Goal: Navigation & Orientation: Find specific page/section

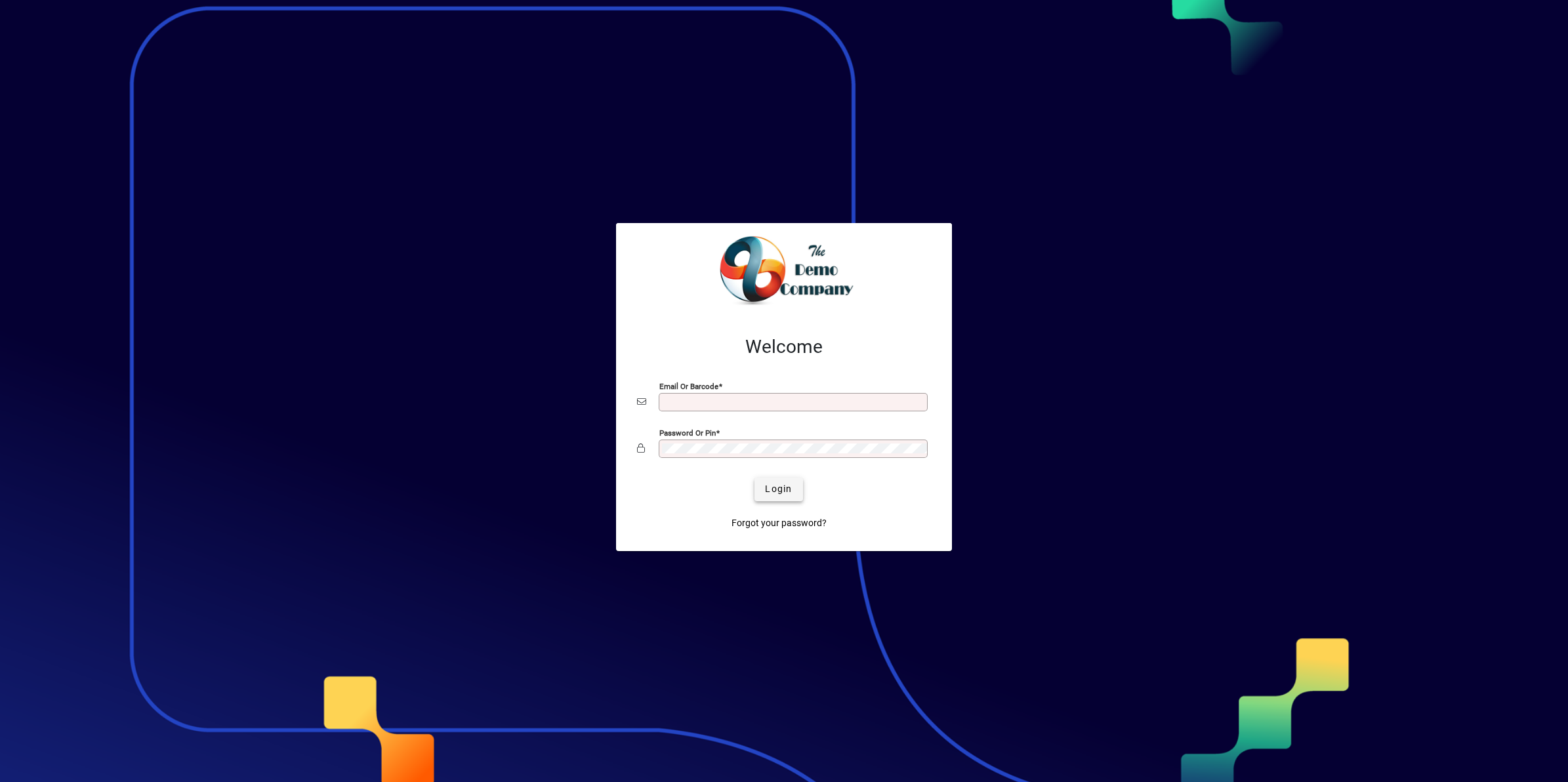
type input "**********"
click at [774, 487] on span "Login" at bounding box center [778, 489] width 27 height 14
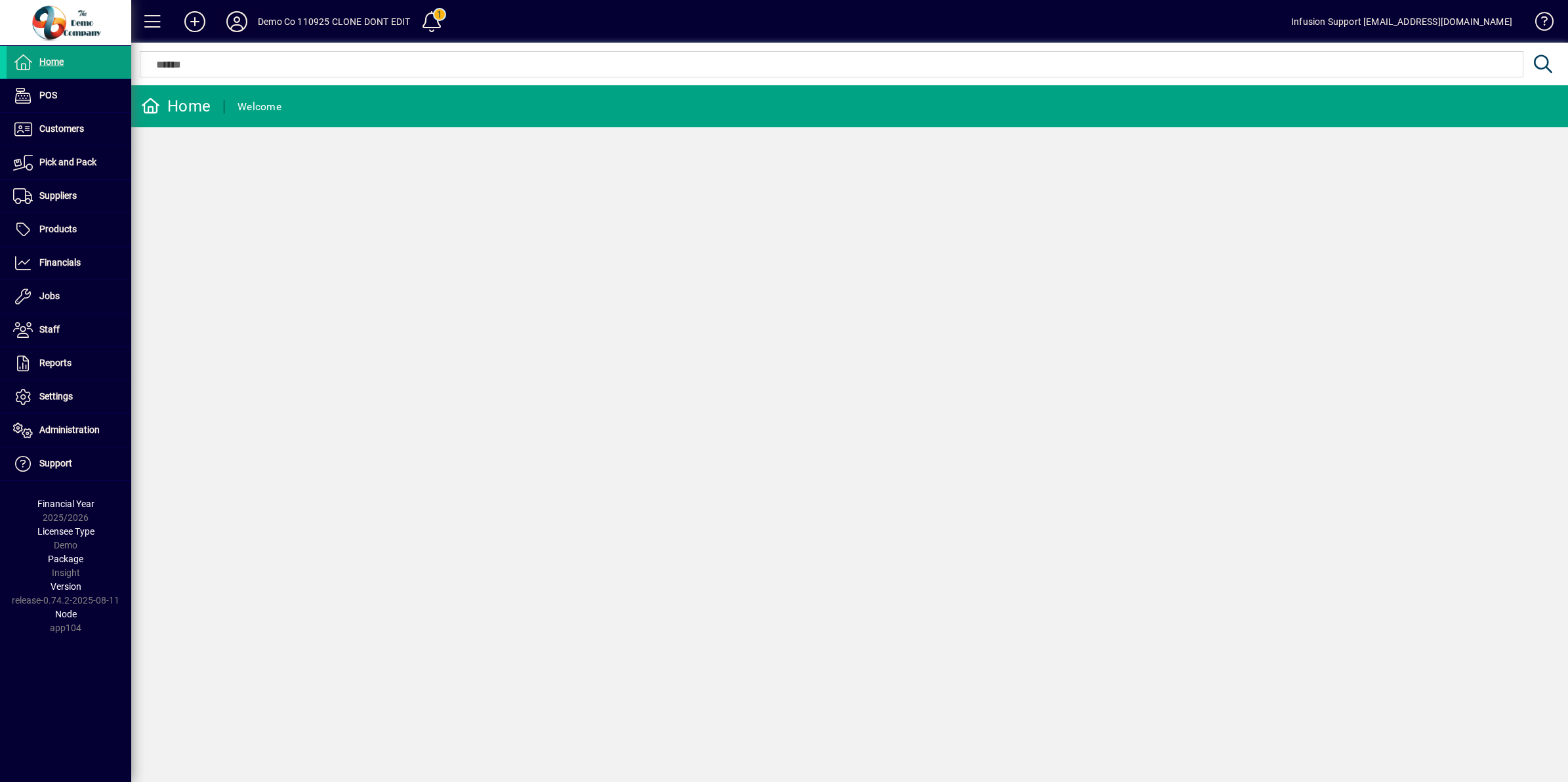
click at [236, 20] on icon at bounding box center [237, 21] width 27 height 21
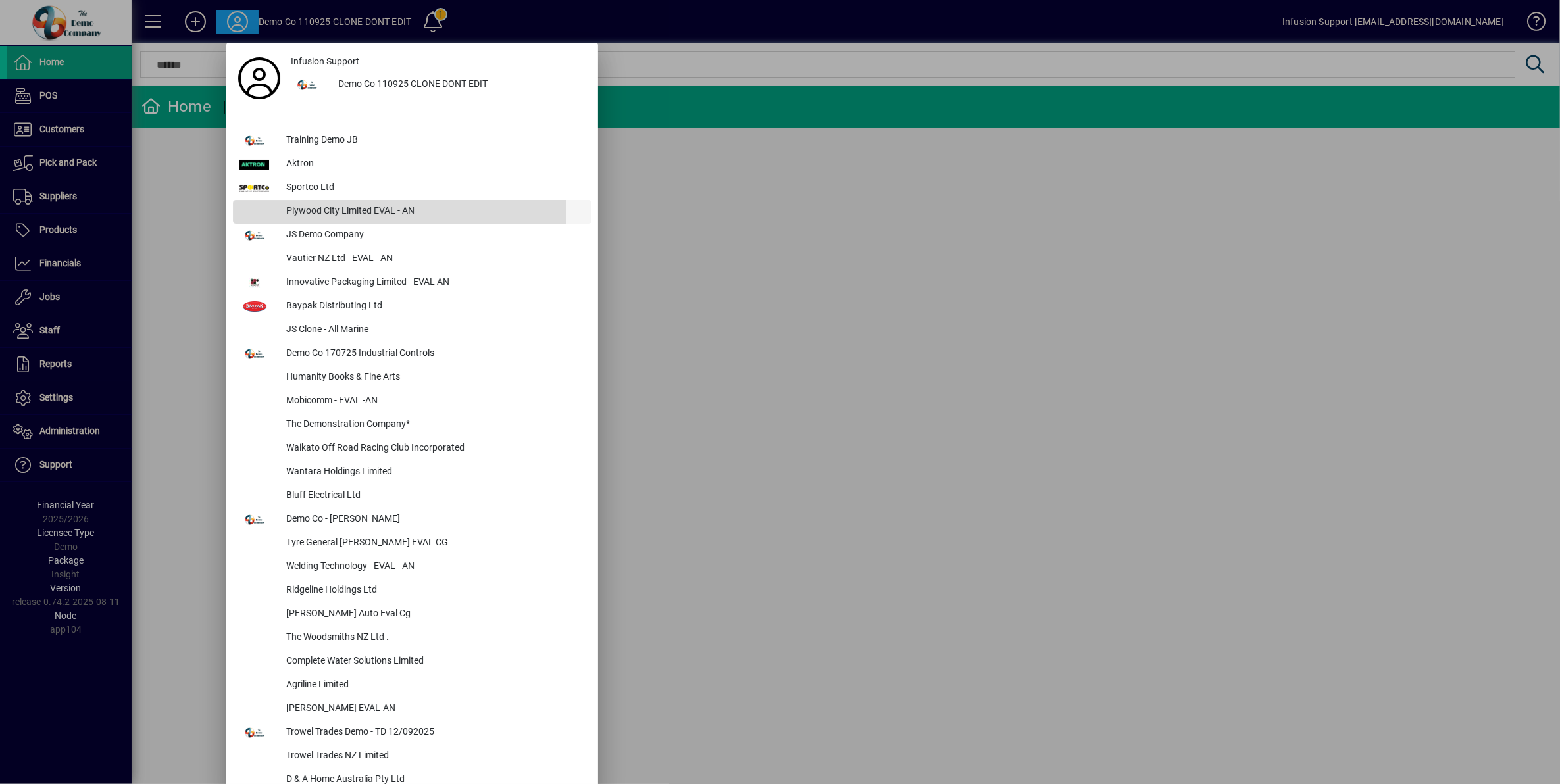
click at [349, 209] on div "Plywood City Limited EVAL - AN" at bounding box center [433, 211] width 315 height 23
